Goal: Task Accomplishment & Management: Use online tool/utility

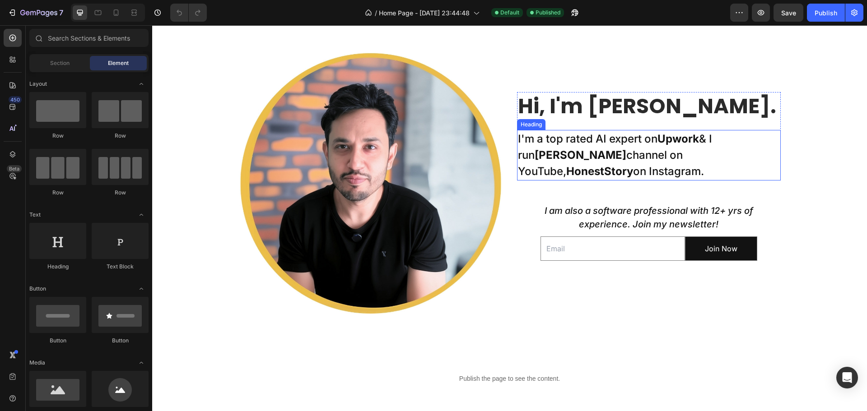
scroll to position [406, 0]
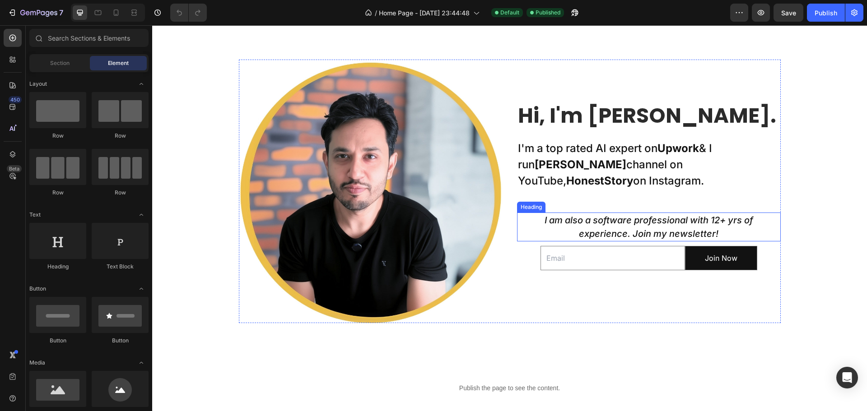
click at [588, 215] on icon "I am also a software professional with 12+ yrs of experience. Join my newslette…" at bounding box center [649, 227] width 209 height 24
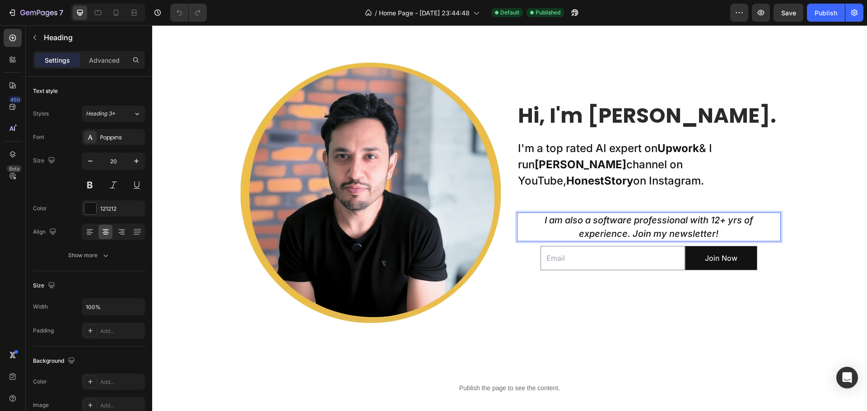
click at [552, 219] on icon "I am also a software professional with 12+ yrs of experience. Join my newslette…" at bounding box center [649, 227] width 209 height 24
click at [556, 219] on icon "I am also a software professional with 12+ yrs of experience. Join my newslette…" at bounding box center [649, 227] width 209 height 24
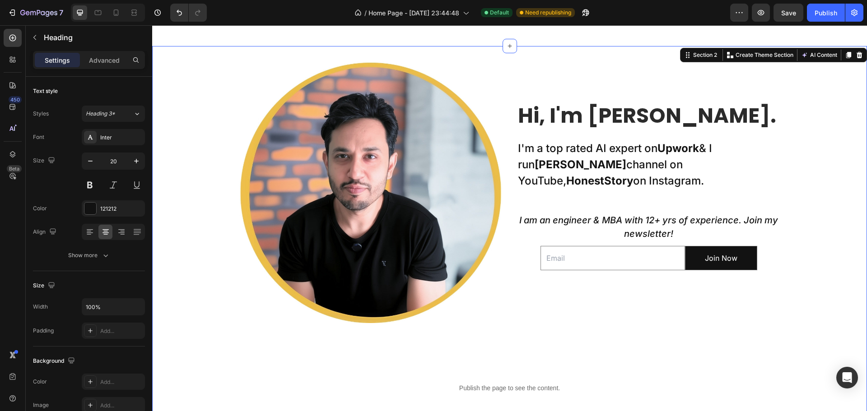
click at [797, 214] on div "Image Hi, I'm [PERSON_NAME]. Heading I'm a top rated AI expert on Upwork & I ru…" at bounding box center [509, 379] width 715 height 639
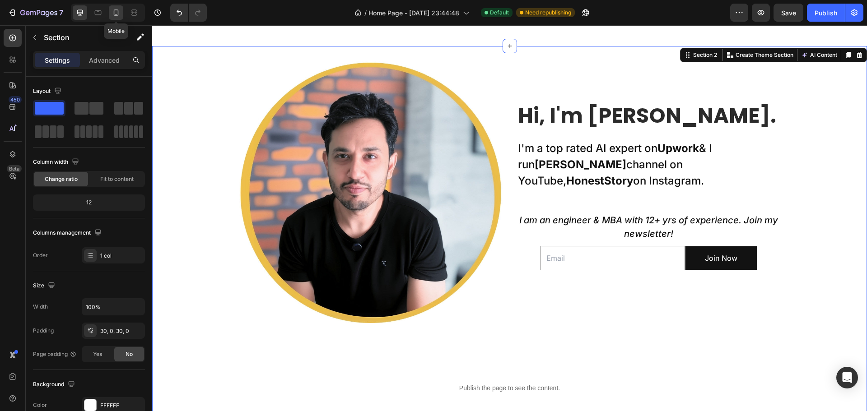
click at [117, 13] on icon at bounding box center [116, 12] width 9 height 9
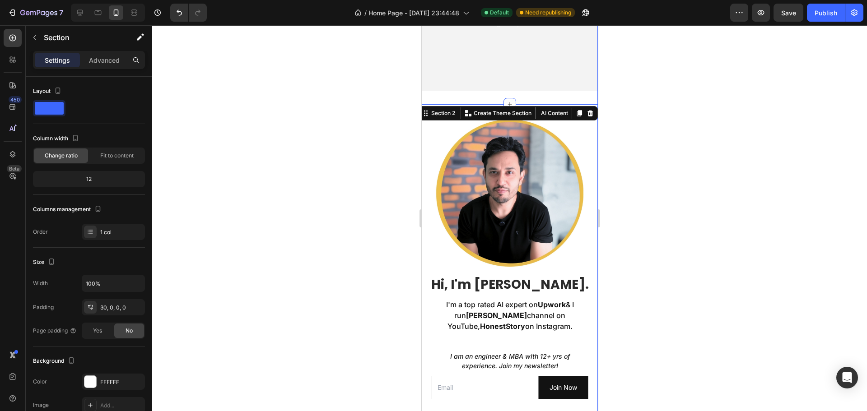
scroll to position [181, 0]
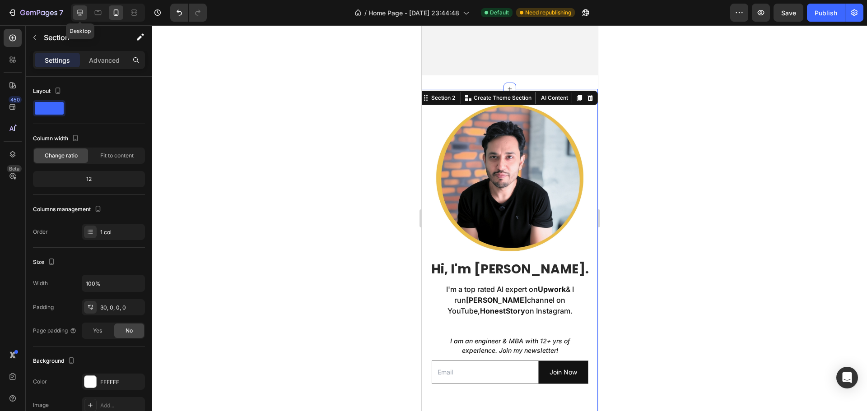
click at [83, 11] on icon at bounding box center [79, 12] width 9 height 9
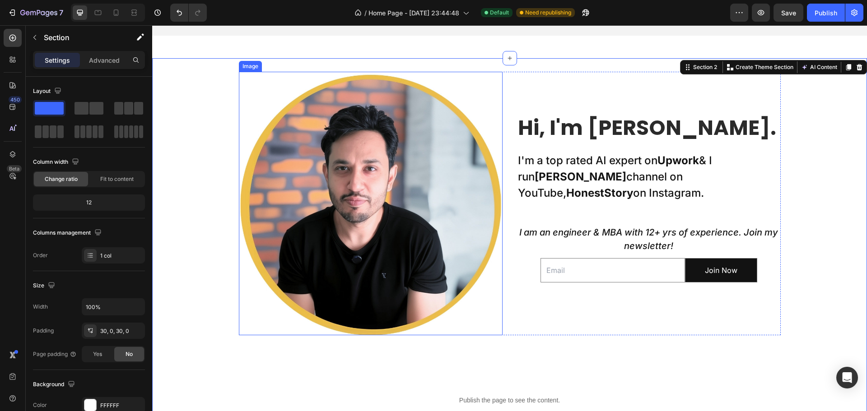
scroll to position [396, 0]
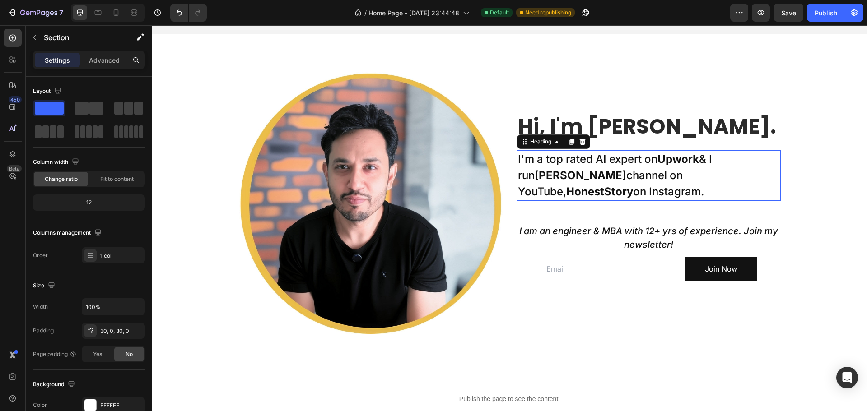
click at [614, 160] on h2 "I'm a top rated AI expert on Upwork & I run Taklu Dada channel on YouTube, Hone…" at bounding box center [649, 175] width 264 height 51
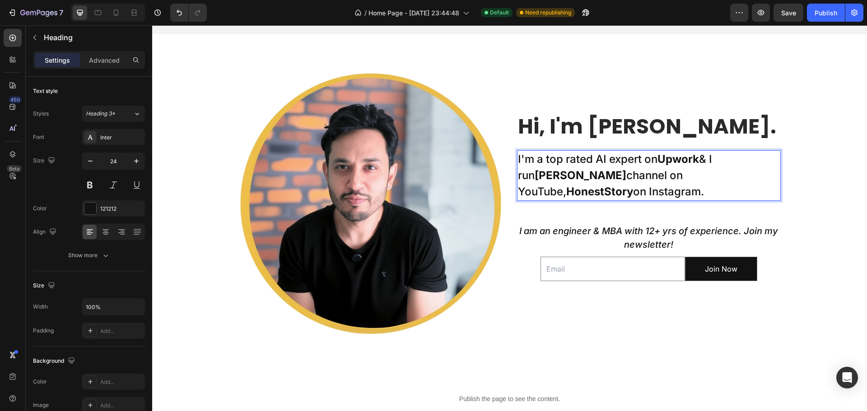
click at [590, 158] on h2 "I'm a top rated AI expert on Upwork & I run Taklu Dada channel on YouTube, Hone…" at bounding box center [649, 175] width 264 height 51
click at [602, 159] on p "I'm a top rated AI expert on Upwork & I run Taklu Dada channel on YouTube, Hone…" at bounding box center [649, 175] width 262 height 49
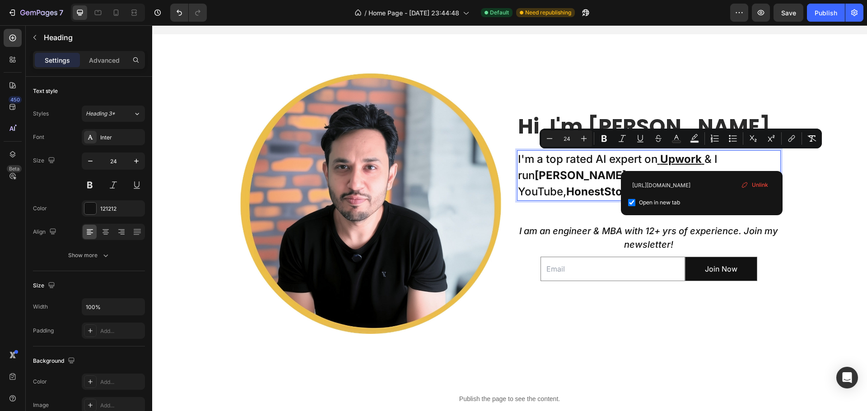
click at [697, 135] on icon "Editor contextual toolbar" at bounding box center [694, 138] width 9 height 9
type input "000000"
type input "77"
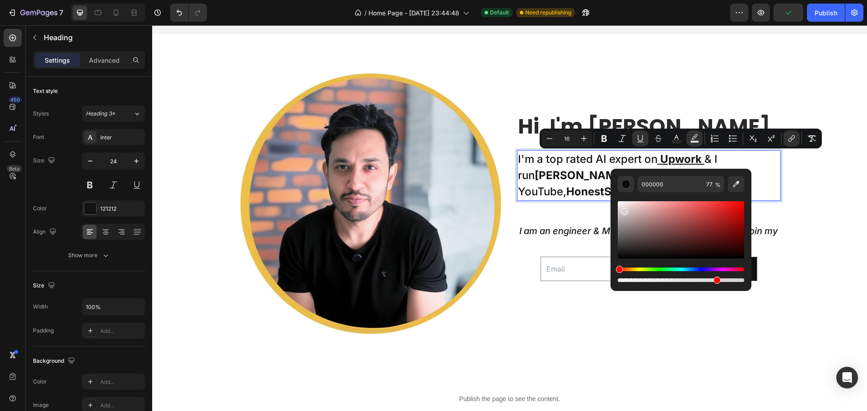
type input "24"
click at [625, 214] on div "Editor contextual toolbar" at bounding box center [681, 229] width 126 height 57
click at [626, 208] on div "Editor contextual toolbar" at bounding box center [681, 229] width 126 height 57
click at [627, 203] on div "Editor contextual toolbar" at bounding box center [681, 229] width 126 height 57
click at [643, 140] on icon "Editor contextual toolbar" at bounding box center [640, 138] width 9 height 9
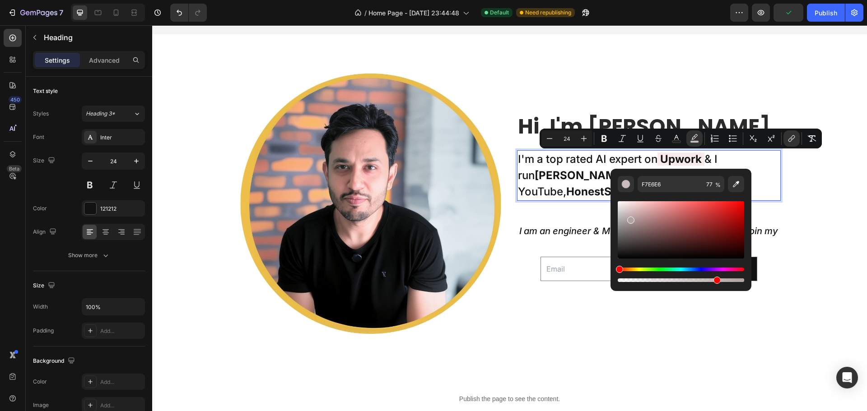
click at [630, 219] on div "Editor contextual toolbar" at bounding box center [681, 229] width 126 height 57
click at [623, 206] on div "Editor contextual toolbar" at bounding box center [681, 229] width 126 height 57
click at [618, 206] on div "Editor contextual toolbar" at bounding box center [619, 208] width 7 height 7
type input "EAEAEA"
click at [675, 187] on input "EAEAEA" at bounding box center [670, 184] width 65 height 16
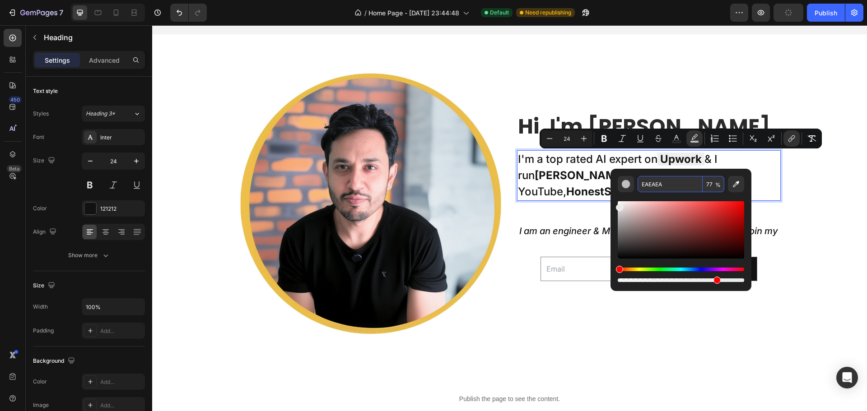
click at [675, 187] on input "EAEAEA" at bounding box center [670, 184] width 65 height 16
click at [677, 188] on input "EAEAEA" at bounding box center [670, 184] width 65 height 16
click at [554, 165] on p "I'm a top rated AI expert on Upwork & I run Taklu Dada channel on YouTube, Hone…" at bounding box center [649, 175] width 262 height 49
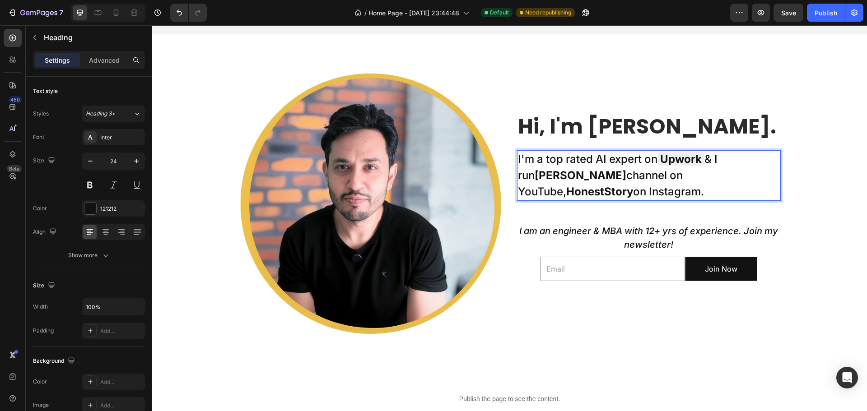
click at [629, 163] on p "I'm a top rated AI expert on Upwork & I run Taklu Dada channel on YouTube, Hone…" at bounding box center [649, 175] width 262 height 49
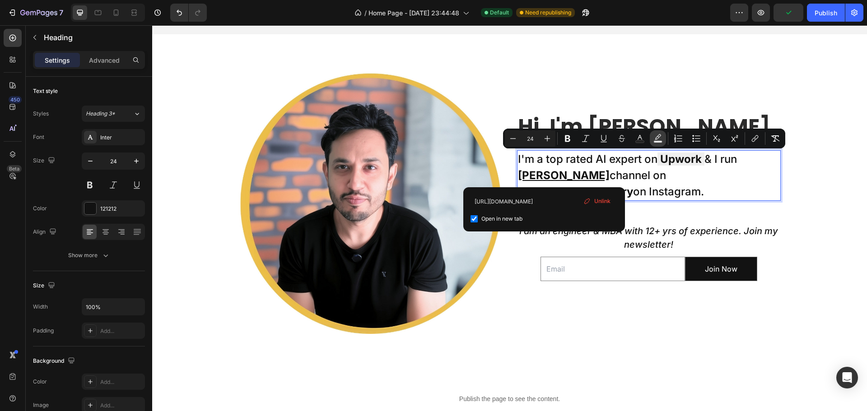
click at [652, 137] on button "color" at bounding box center [658, 139] width 16 height 16
type input "000000"
type input "16"
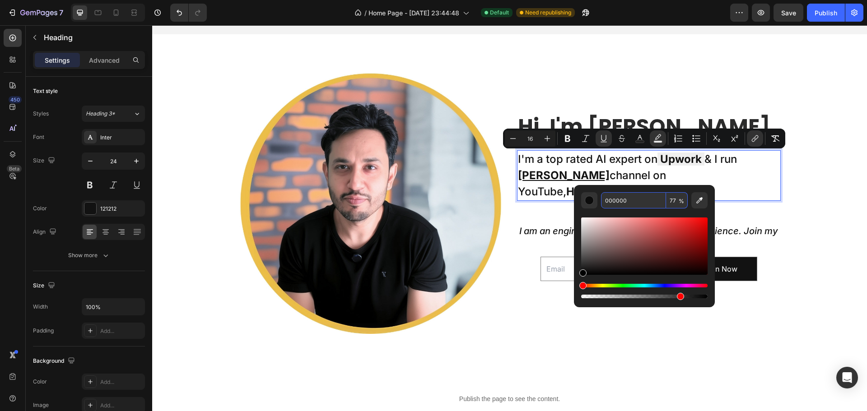
click at [625, 200] on input "000000" at bounding box center [633, 200] width 65 height 16
paste input "EAEAEA"
type input "EAEAEA"
type input "24"
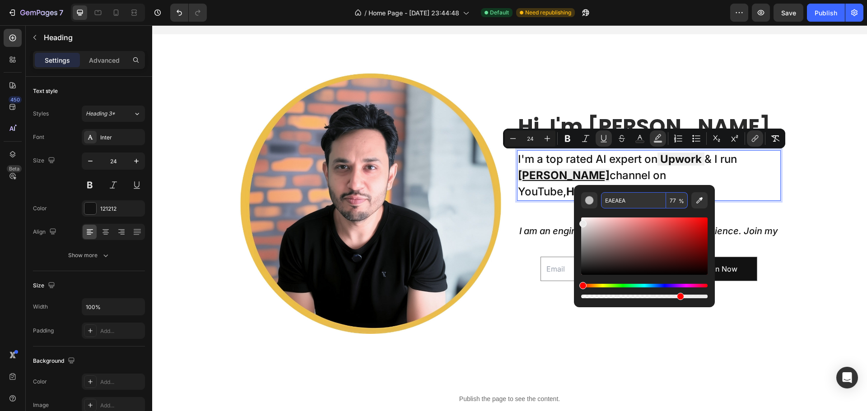
click at [638, 201] on input "EAEAEA" at bounding box center [633, 200] width 65 height 16
click at [601, 135] on icon "Editor contextual toolbar" at bounding box center [603, 138] width 5 height 6
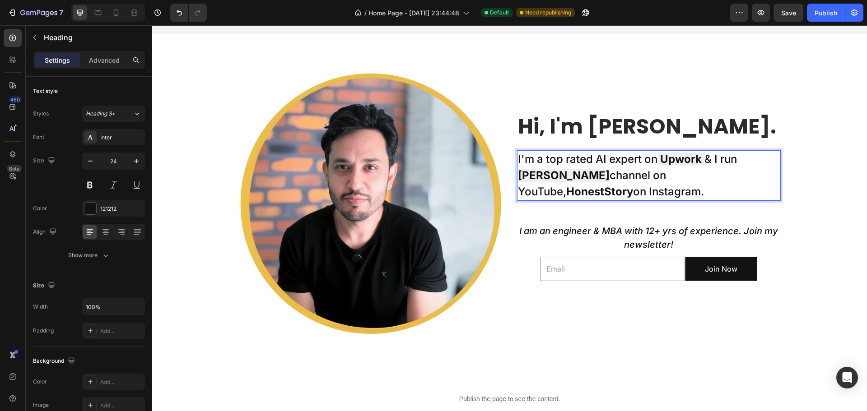
click at [584, 168] on p "I'm a top rated AI expert on Upwork & I run Taklu Dada channel on YouTube, Hone…" at bounding box center [649, 175] width 262 height 49
click at [635, 174] on p "I'm a top rated AI expert on Upwork & I run Taklu Dada channel on YouTube, Hone…" at bounding box center [649, 175] width 262 height 49
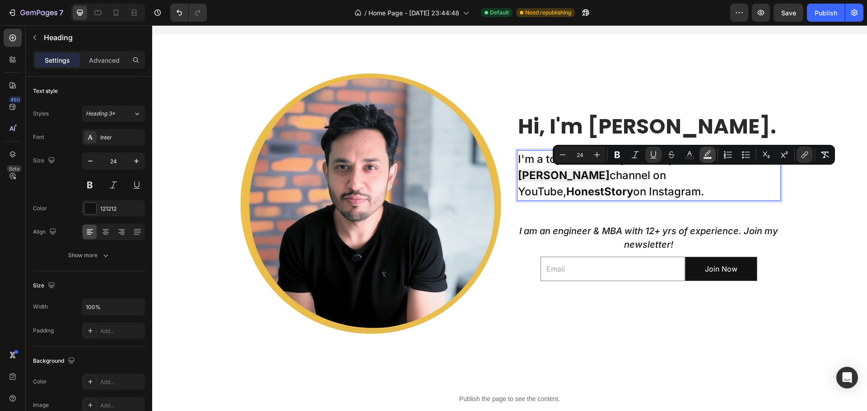
click at [705, 154] on icon "Editor contextual toolbar" at bounding box center [707, 154] width 9 height 9
type input "000000"
type input "16"
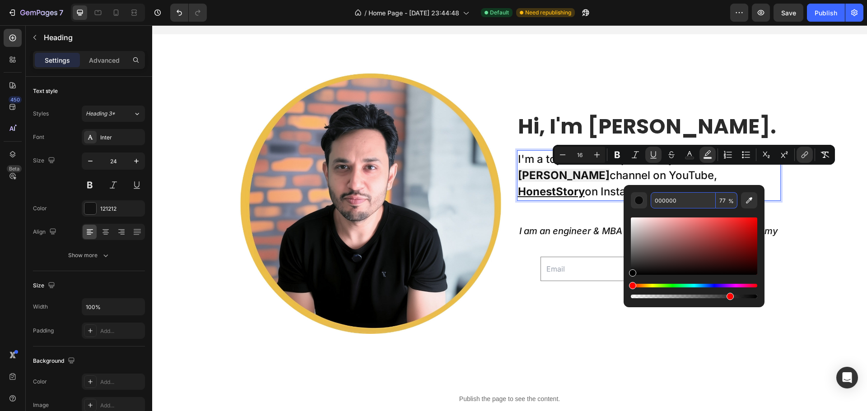
click at [674, 201] on input "000000" at bounding box center [683, 200] width 65 height 16
paste input "EAEAEA"
type input "EAEAEA"
click at [694, 202] on input "EAEAEA" at bounding box center [683, 200] width 65 height 16
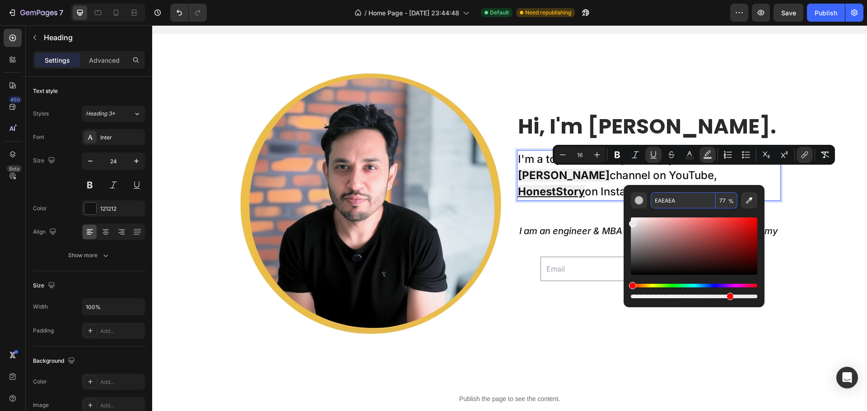
click at [683, 205] on input "EAEAEA" at bounding box center [683, 200] width 65 height 16
click at [693, 201] on input "EAEAEA" at bounding box center [683, 200] width 65 height 16
click at [657, 157] on icon "Editor contextual toolbar" at bounding box center [653, 154] width 9 height 9
type input "24"
click at [687, 203] on input "EAEAEA" at bounding box center [683, 200] width 65 height 16
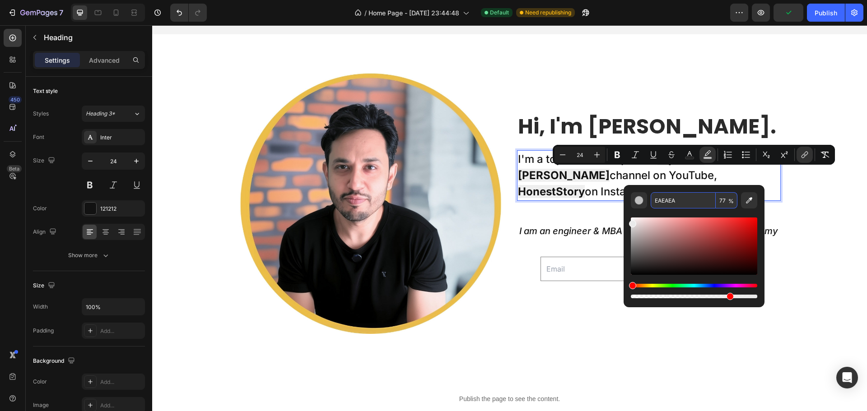
click at [677, 199] on input "EAEAEA" at bounding box center [683, 200] width 65 height 16
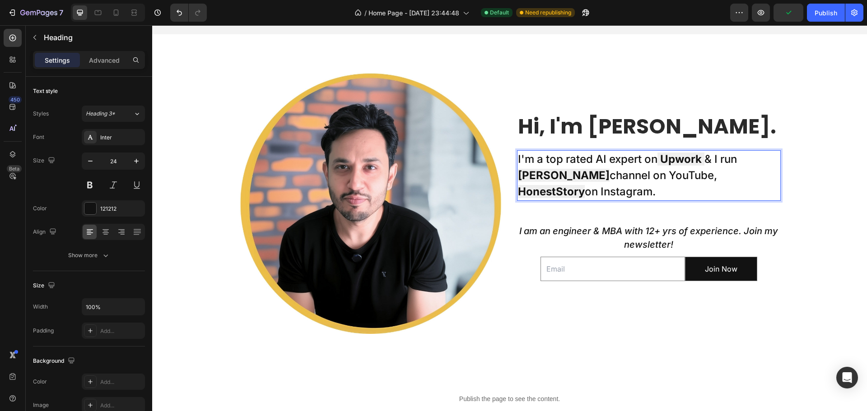
click at [605, 182] on p "I'm a top rated AI expert on Upwork & I run Taklu Dada channel on YouTube, Hone…" at bounding box center [649, 175] width 262 height 49
click at [119, 14] on icon at bounding box center [116, 12] width 9 height 9
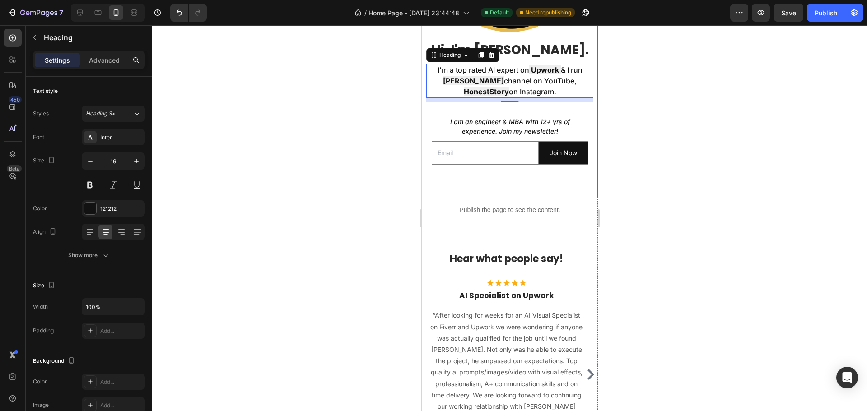
scroll to position [265, 0]
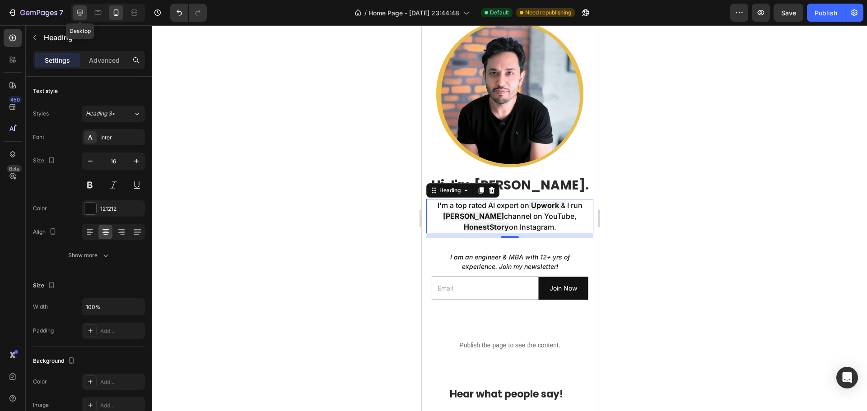
click at [79, 12] on icon at bounding box center [79, 12] width 9 height 9
type input "24"
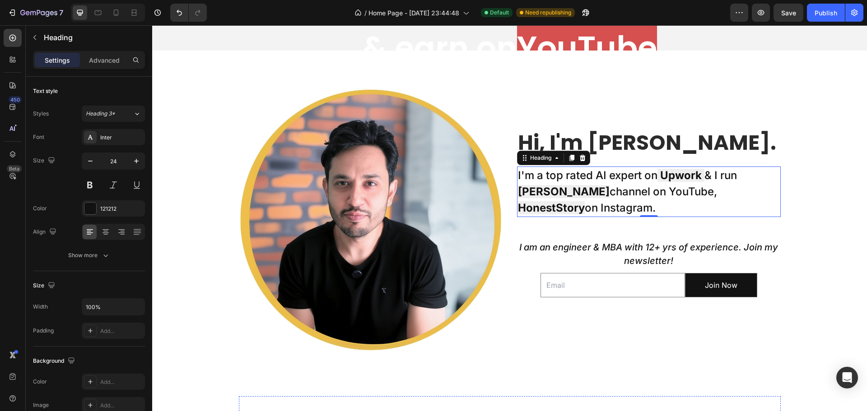
scroll to position [103, 0]
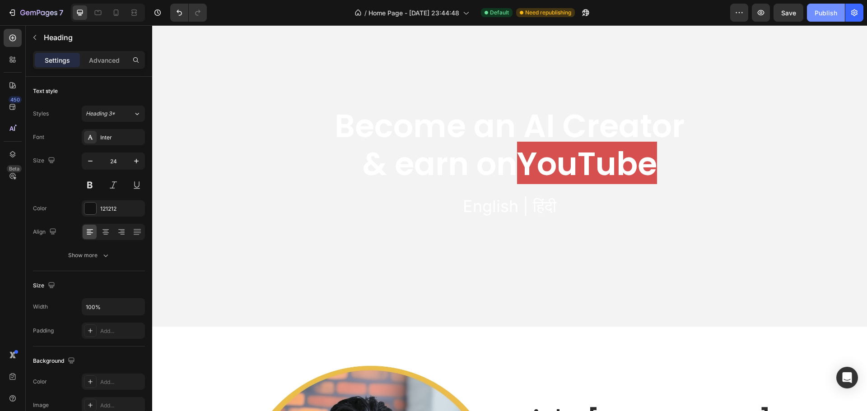
click at [822, 16] on div "Publish" at bounding box center [826, 12] width 23 height 9
